Goal: Information Seeking & Learning: Find specific fact

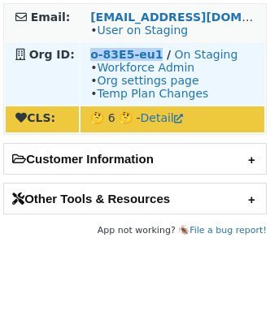
drag, startPoint x: 83, startPoint y: 51, endPoint x: 156, endPoint y: 55, distance: 73.3
click at [156, 55] on td "o-83E5-eu1 / On Staging • Workforce Admin • Org settings page • Temp Plan Chang…" at bounding box center [173, 74] width 184 height 62
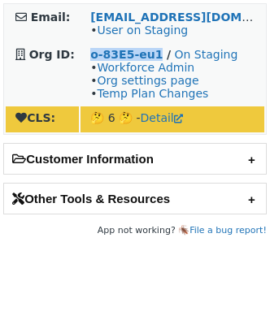
copy strong "o-83E5-eu1"
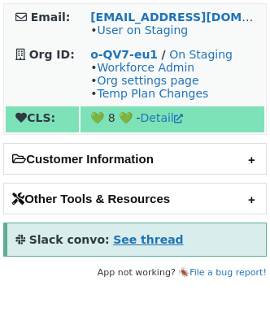
click at [141, 121] on strong "See thread" at bounding box center [148, 239] width 70 height 13
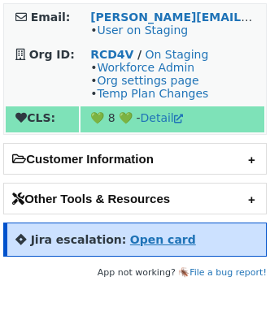
click at [164, 237] on strong "Open card" at bounding box center [163, 239] width 66 height 13
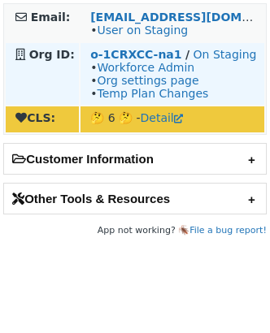
click at [87, 54] on td "o-1CRXCC-na1 / On Staging • Workforce Admin • Org settings page • Temp Plan Cha…" at bounding box center [173, 74] width 184 height 62
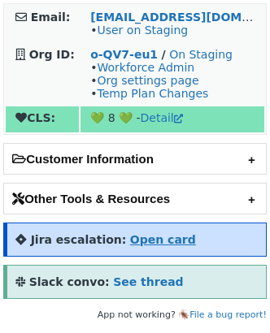
click at [148, 240] on strong "Open card" at bounding box center [163, 239] width 66 height 13
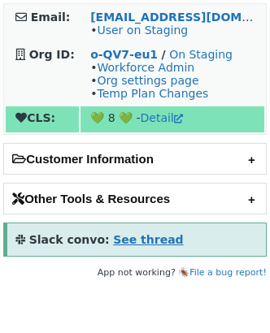
click at [134, 238] on strong "See thread" at bounding box center [148, 239] width 70 height 13
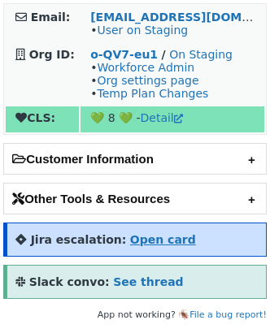
click at [156, 233] on strong "Open card" at bounding box center [163, 239] width 66 height 13
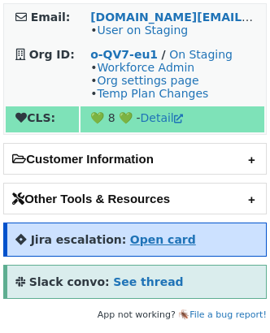
click at [151, 235] on strong "Open card" at bounding box center [163, 239] width 66 height 13
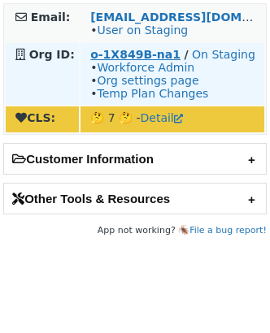
click at [125, 48] on strong "o-1X849B-na1" at bounding box center [135, 54] width 90 height 13
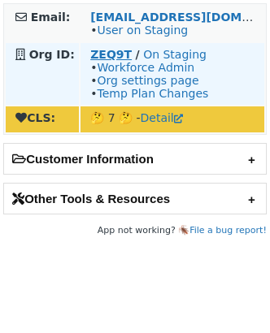
click at [104, 53] on strong "ZEQ9T" at bounding box center [110, 54] width 41 height 13
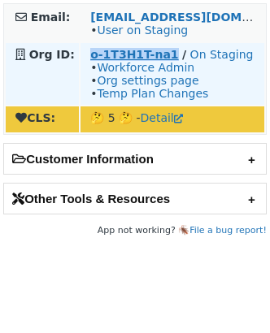
drag, startPoint x: 80, startPoint y: 46, endPoint x: 168, endPoint y: 54, distance: 88.1
click at [168, 54] on td "o-1T3H1T-na1 / On Staging • Workforce Admin • Org settings page • Temp Plan Cha…" at bounding box center [173, 74] width 184 height 62
copy strong "o-1T3H1T-na1"
